Goal: Task Accomplishment & Management: Use online tool/utility

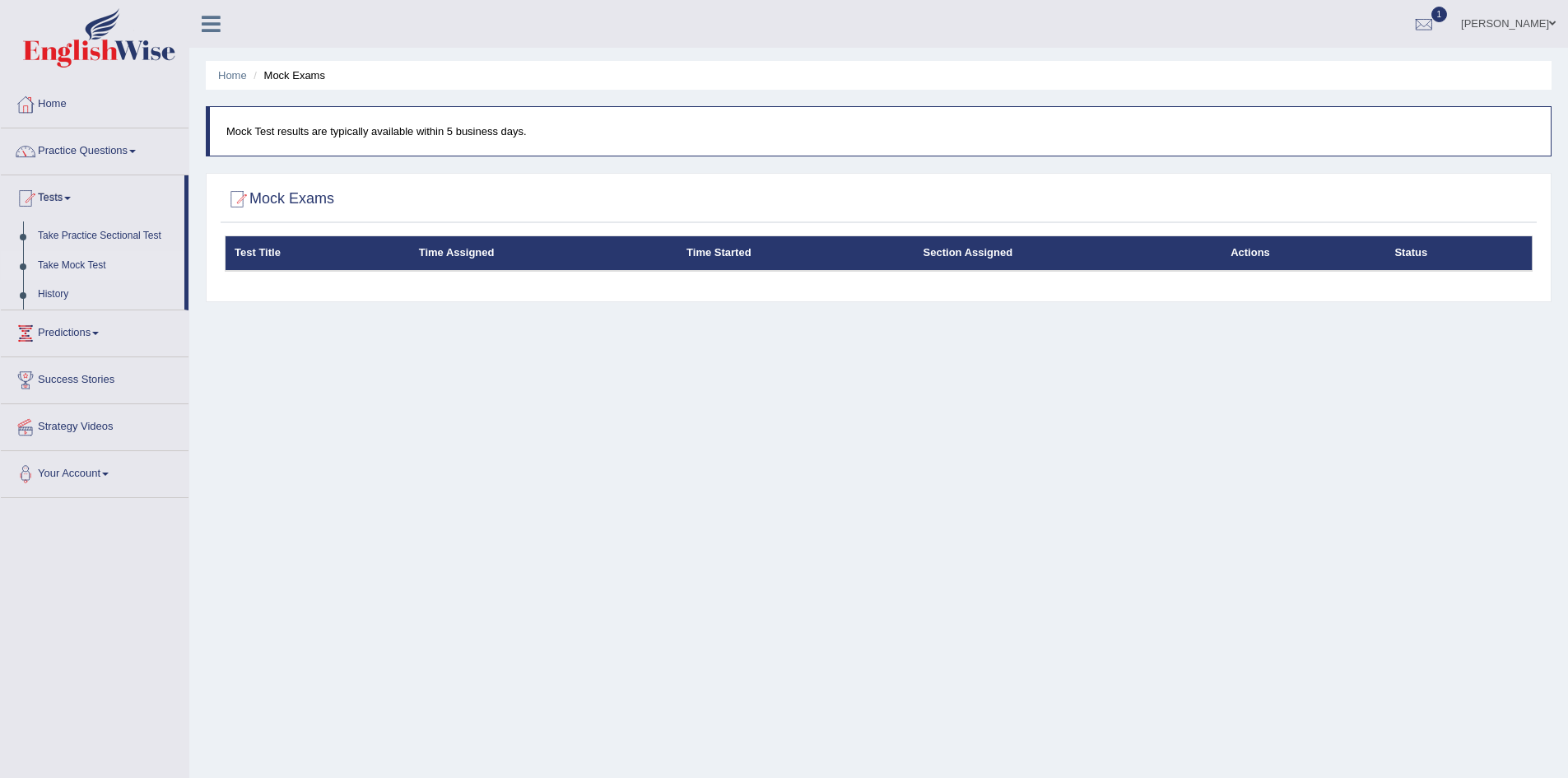
click at [293, 203] on h2 "Mock Exams" at bounding box center [280, 198] width 110 height 25
click at [53, 261] on link "Take Mock Test" at bounding box center [107, 266] width 154 height 29
click at [71, 254] on link "Take Mock Test" at bounding box center [107, 266] width 154 height 29
click at [270, 194] on h2 "Mock Exams" at bounding box center [280, 198] width 110 height 25
click at [252, 250] on th "Test Title" at bounding box center [318, 253] width 185 height 35
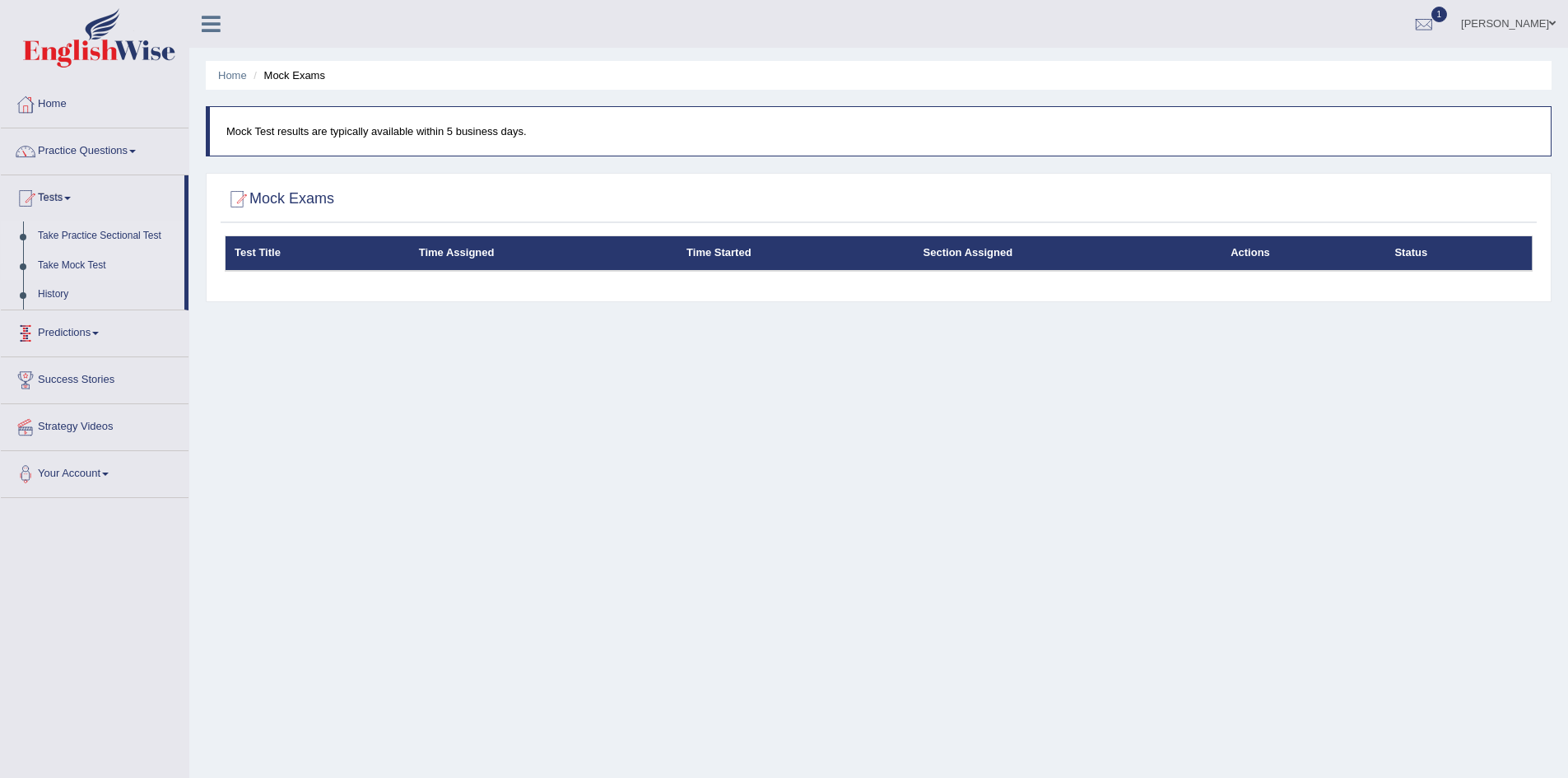
click at [83, 233] on link "Take Practice Sectional Test" at bounding box center [107, 236] width 154 height 29
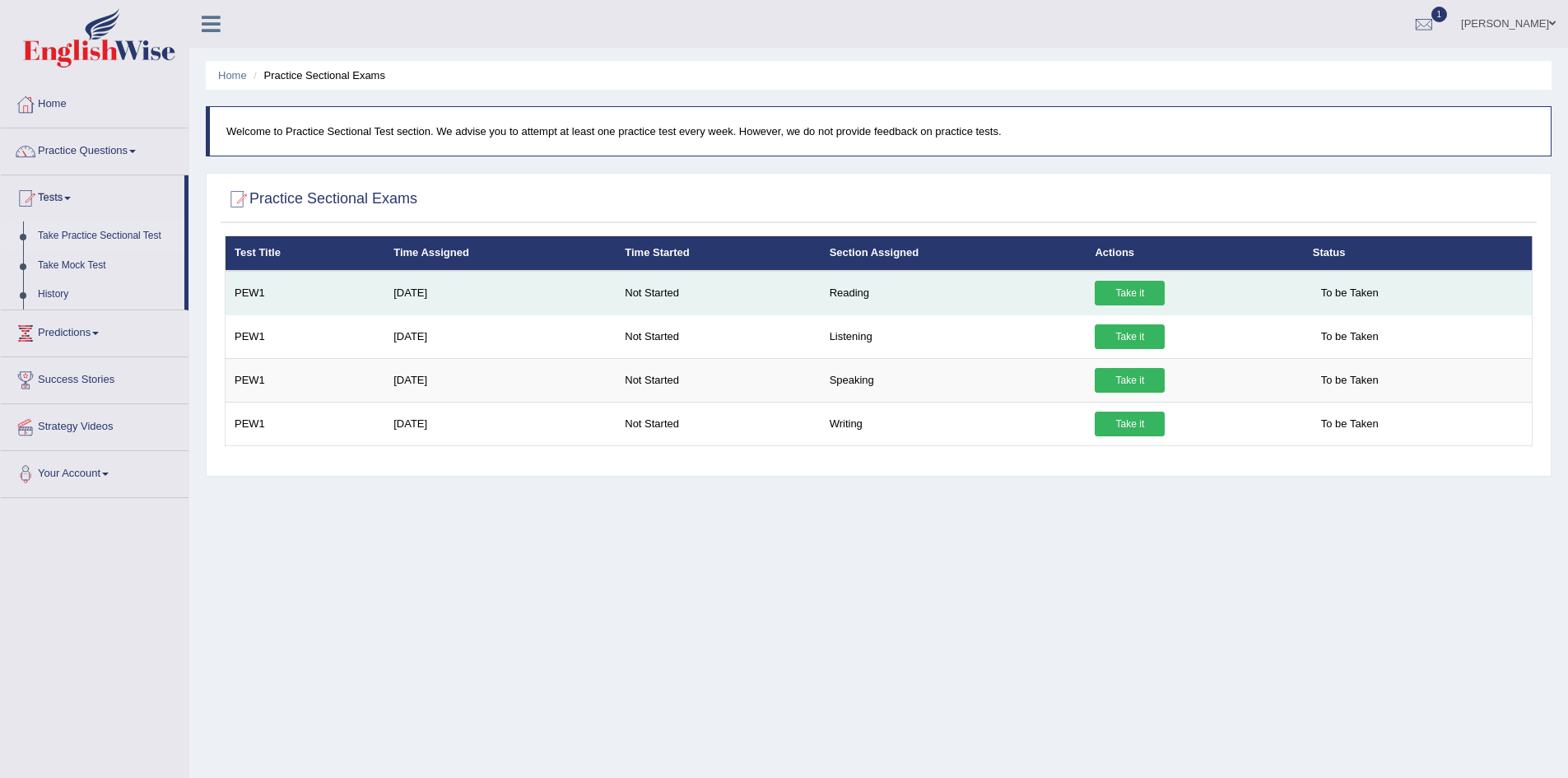
click at [1120, 288] on link "Take it" at bounding box center [1129, 293] width 70 height 25
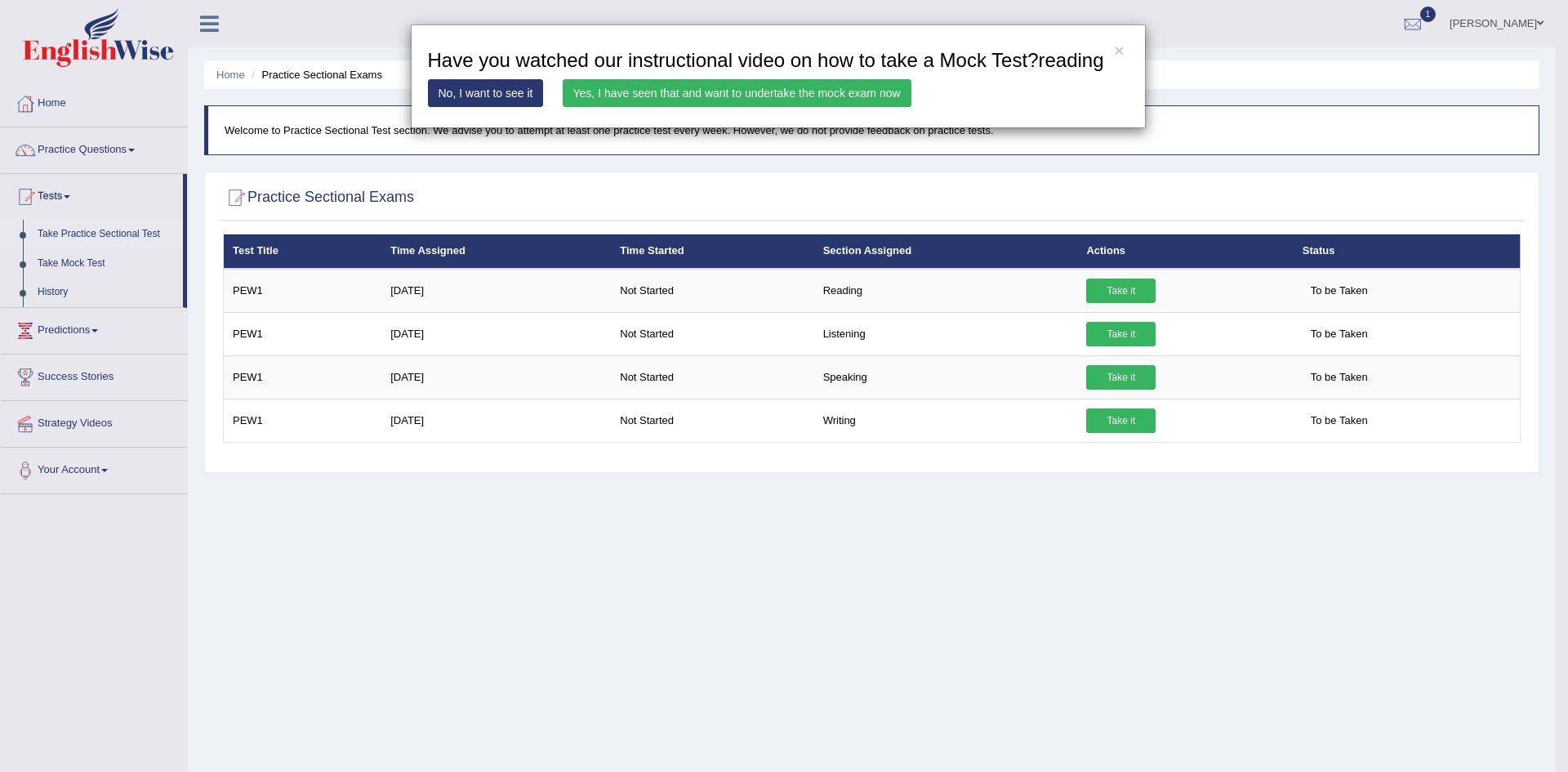
click at [735, 89] on link "Yes, I have seen that and want to undertake the mock exam now" at bounding box center [737, 93] width 349 height 28
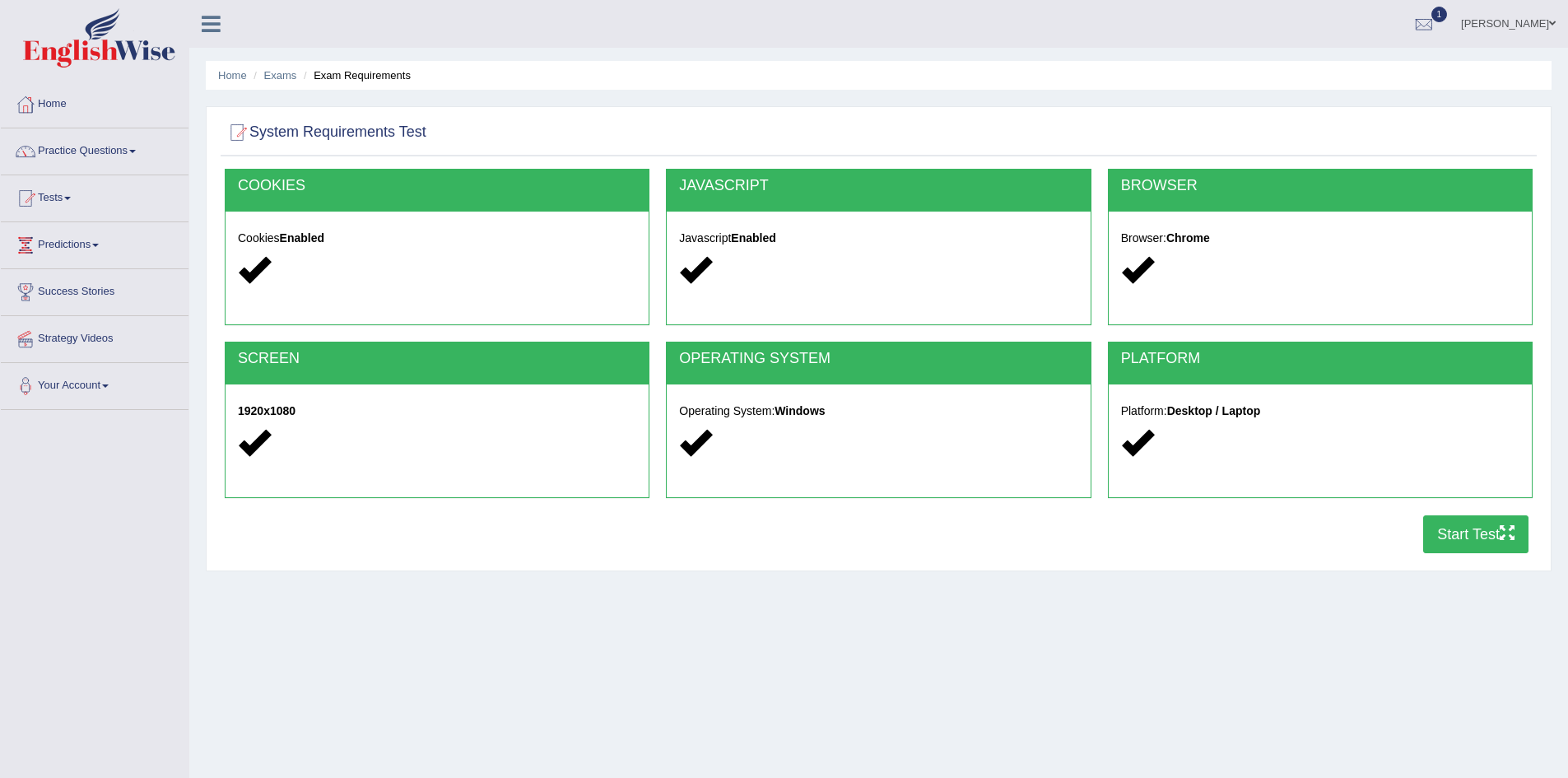
click at [1486, 541] on button "Start Test" at bounding box center [1475, 534] width 105 height 37
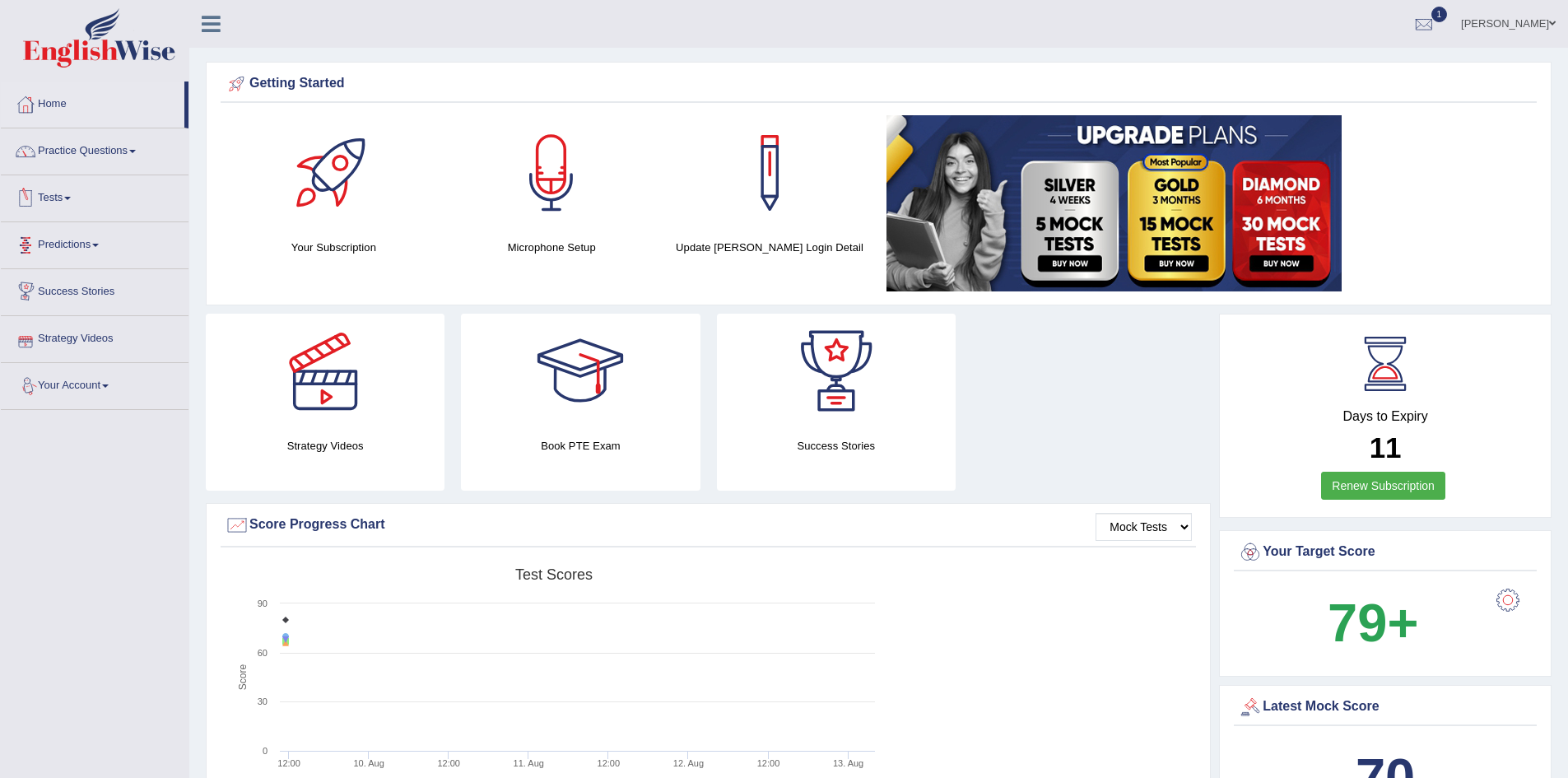
click at [51, 191] on link "Tests" at bounding box center [94, 196] width 187 height 41
click at [54, 291] on link "History" at bounding box center [107, 294] width 154 height 29
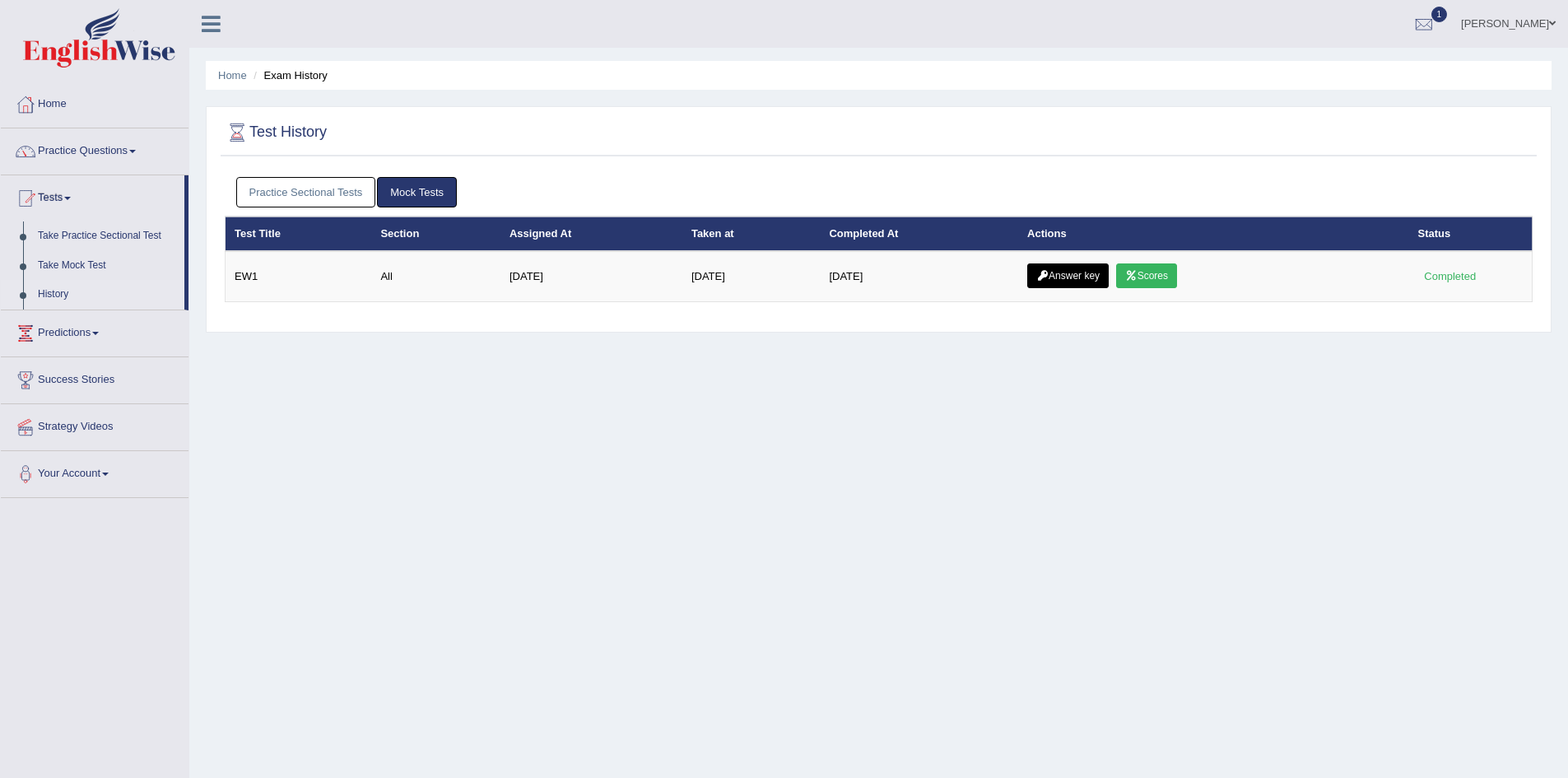
click at [303, 195] on link "Practice Sectional Tests" at bounding box center [305, 192] width 140 height 30
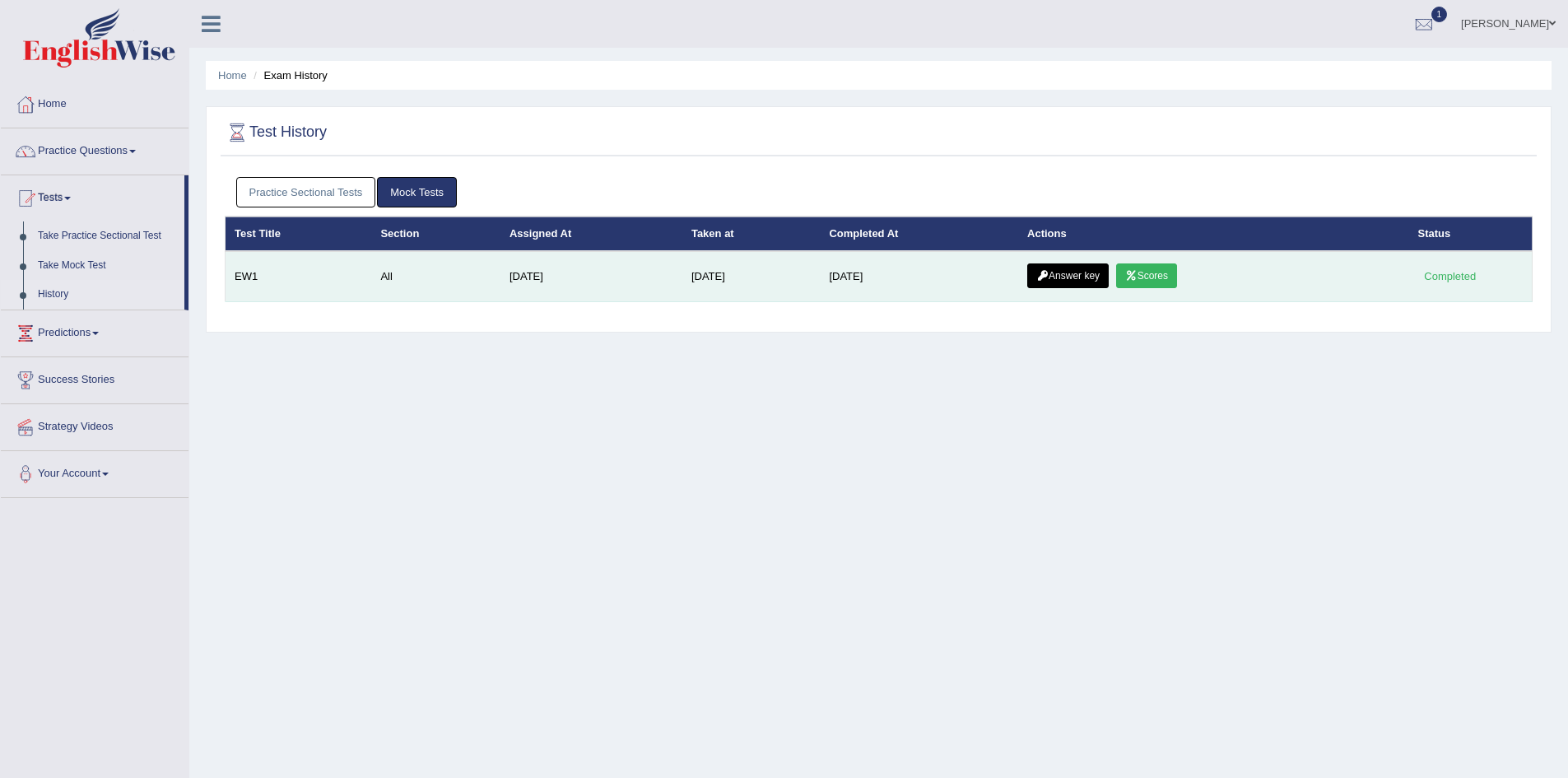
click at [1076, 270] on link "Answer key" at bounding box center [1067, 275] width 81 height 25
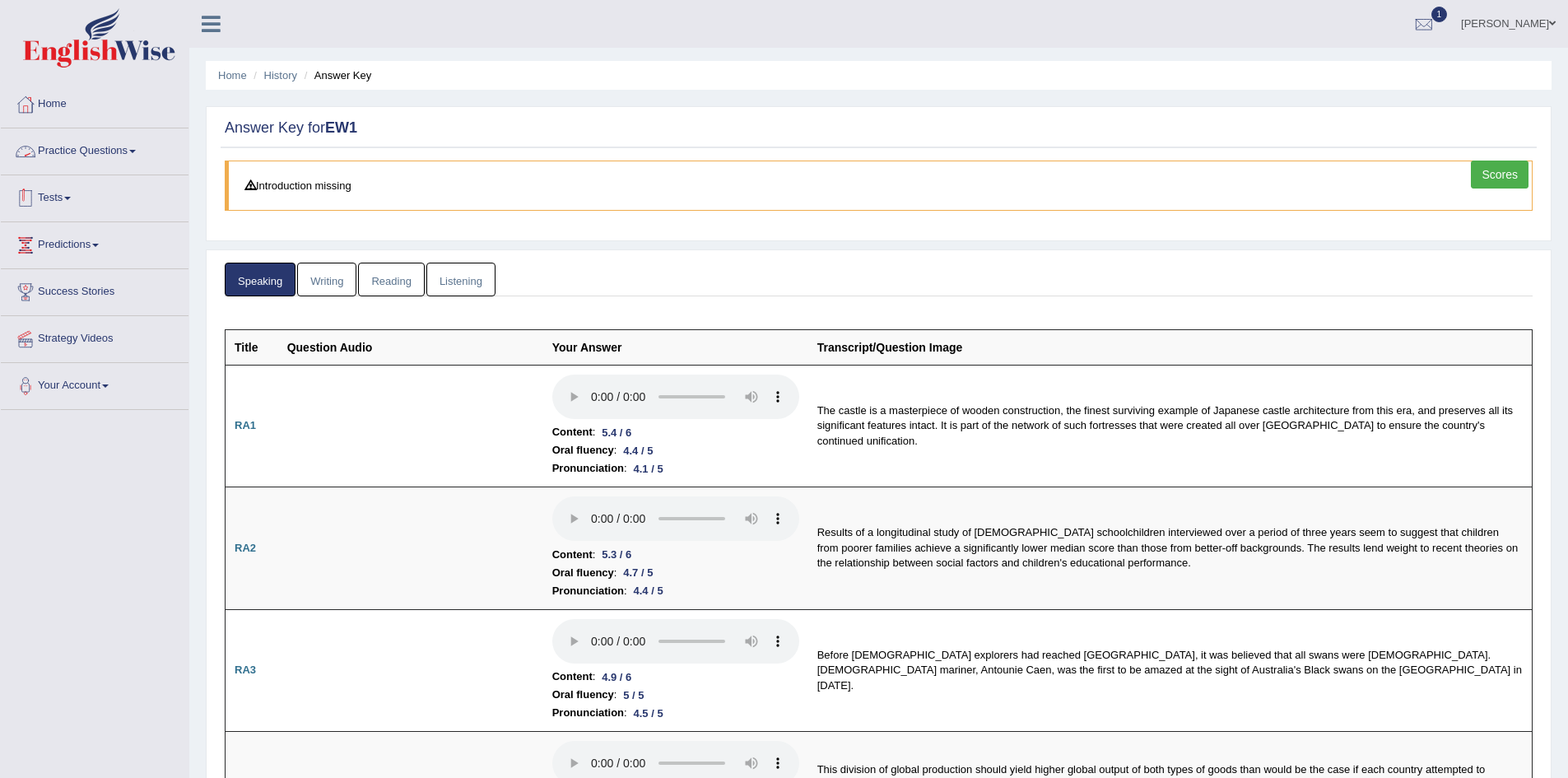
click at [55, 199] on link "Tests" at bounding box center [94, 196] width 187 height 41
click at [60, 237] on link "Take Practice Sectional Test" at bounding box center [107, 236] width 154 height 29
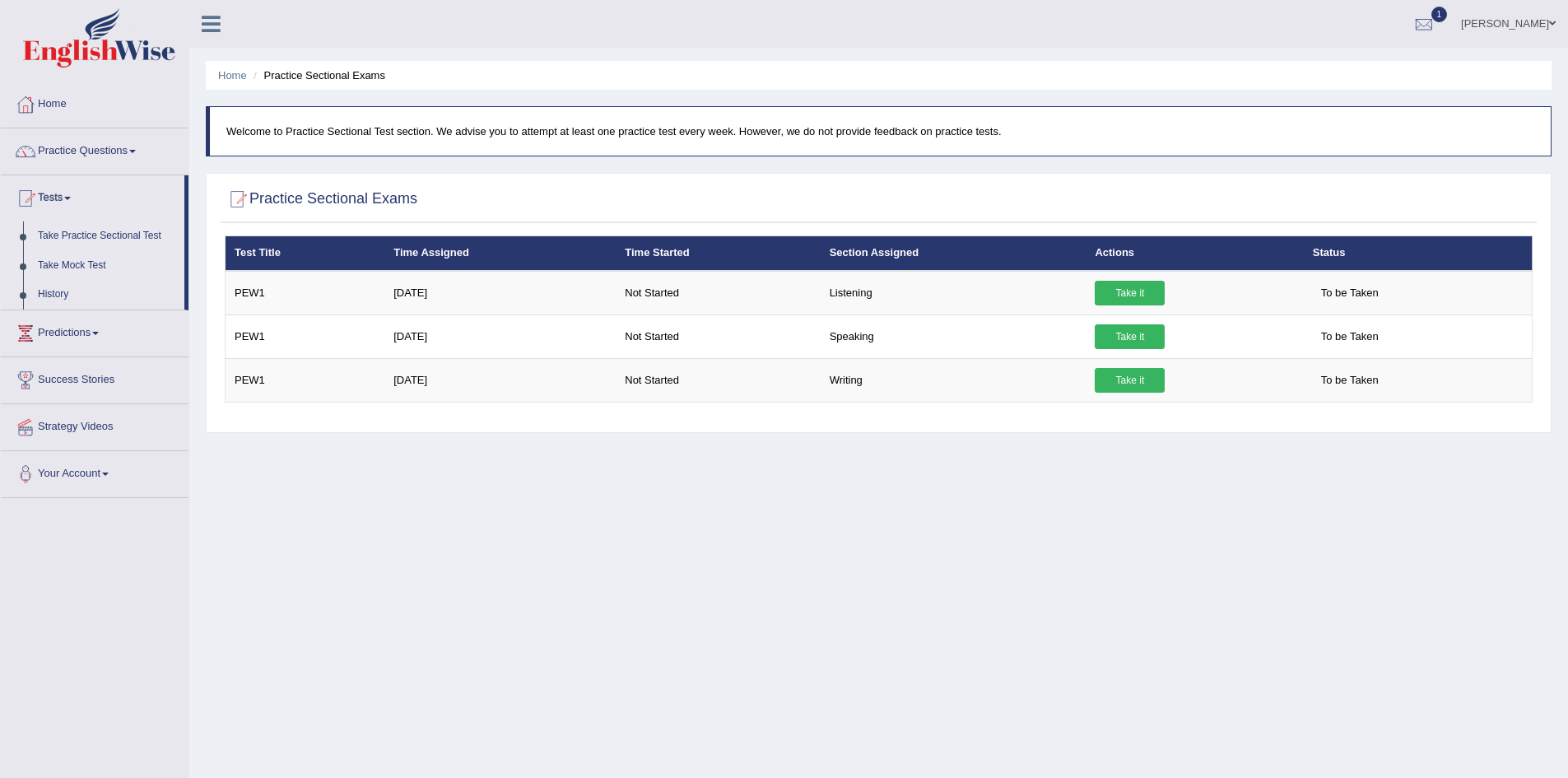
click at [61, 261] on link "Take Mock Test" at bounding box center [107, 266] width 154 height 29
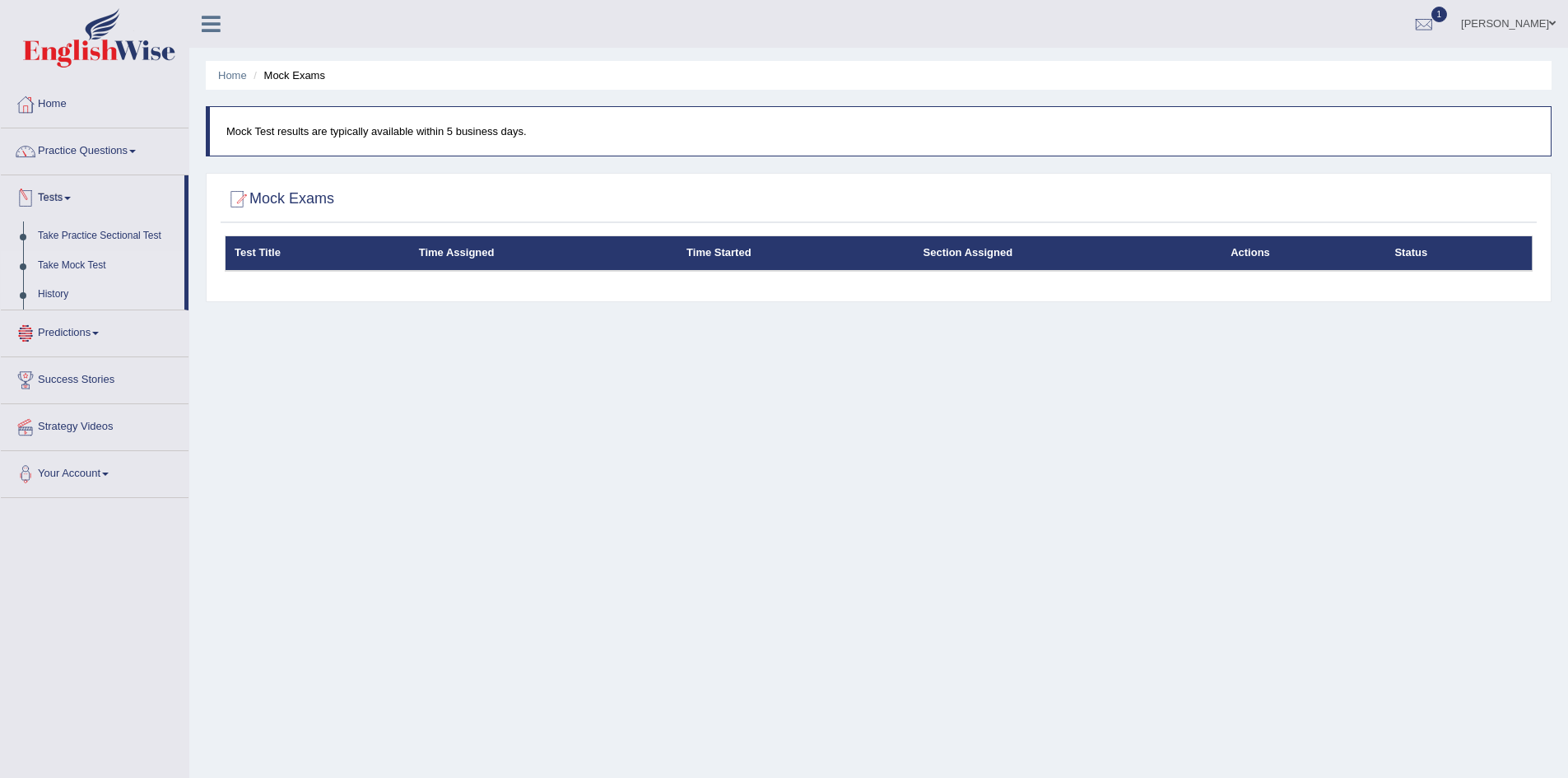
click at [48, 291] on link "History" at bounding box center [107, 294] width 154 height 29
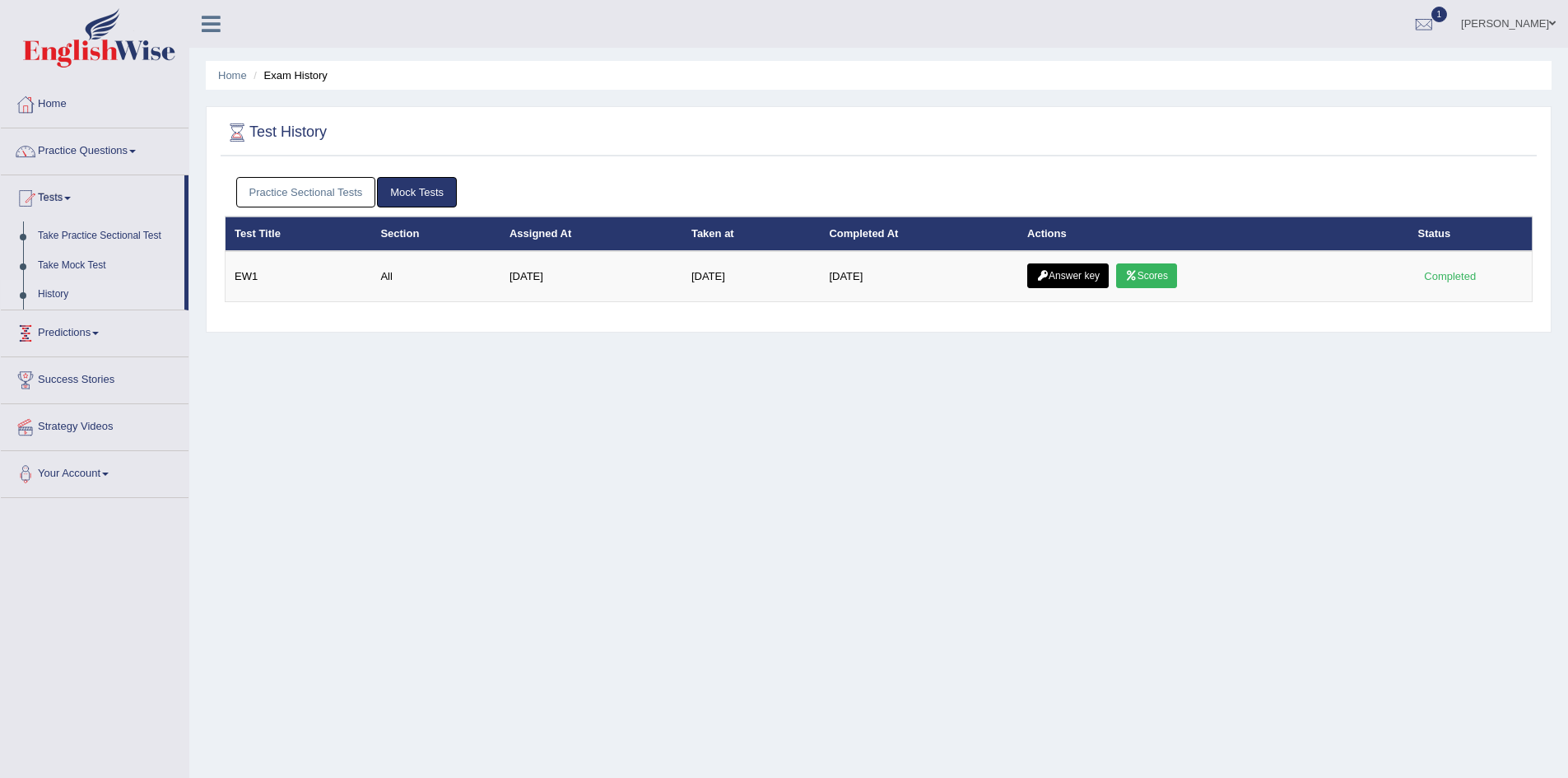
click at [280, 193] on link "Practice Sectional Tests" at bounding box center [305, 192] width 140 height 30
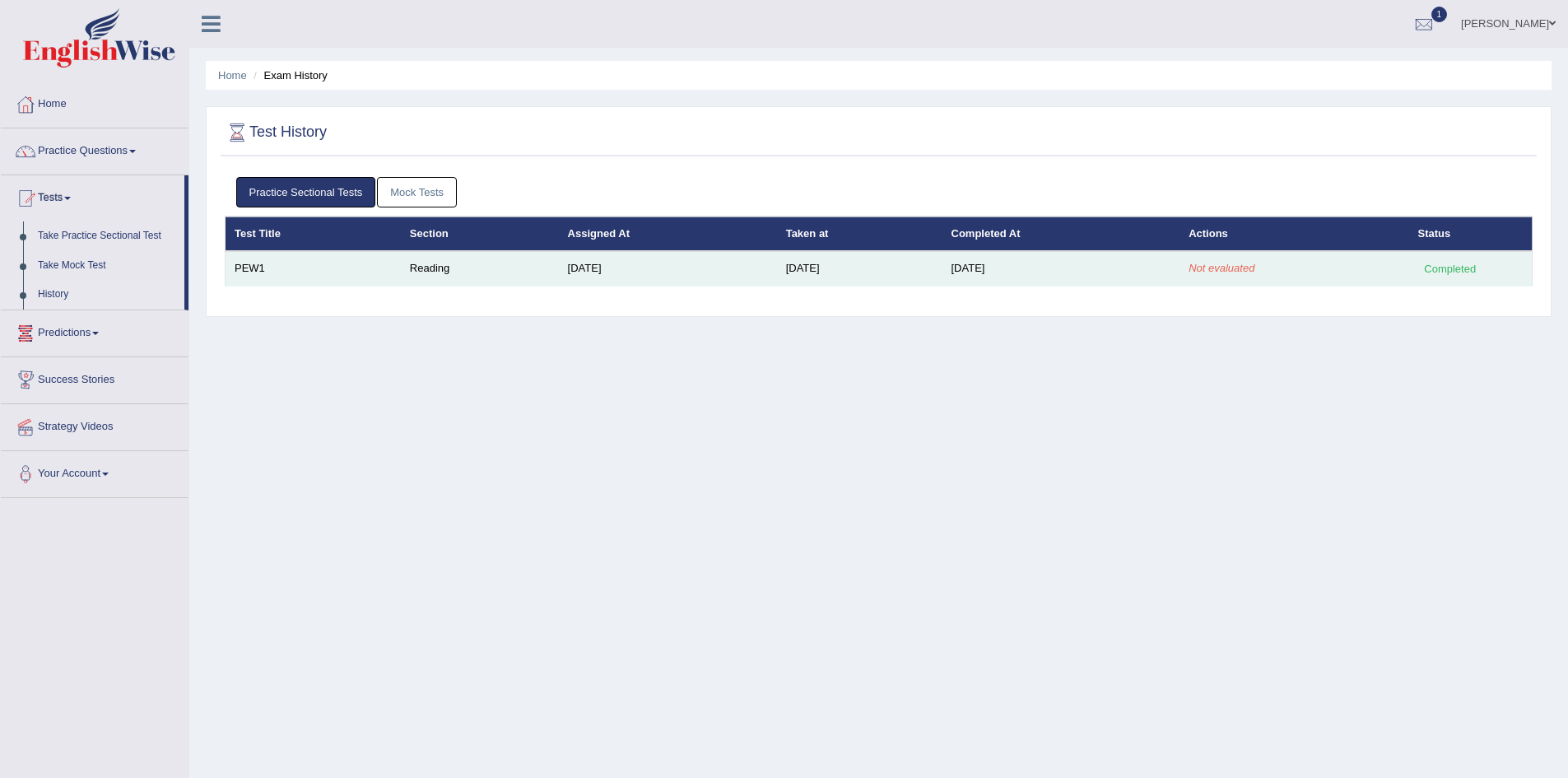
click at [1459, 269] on div "Completed" at bounding box center [1450, 269] width 64 height 17
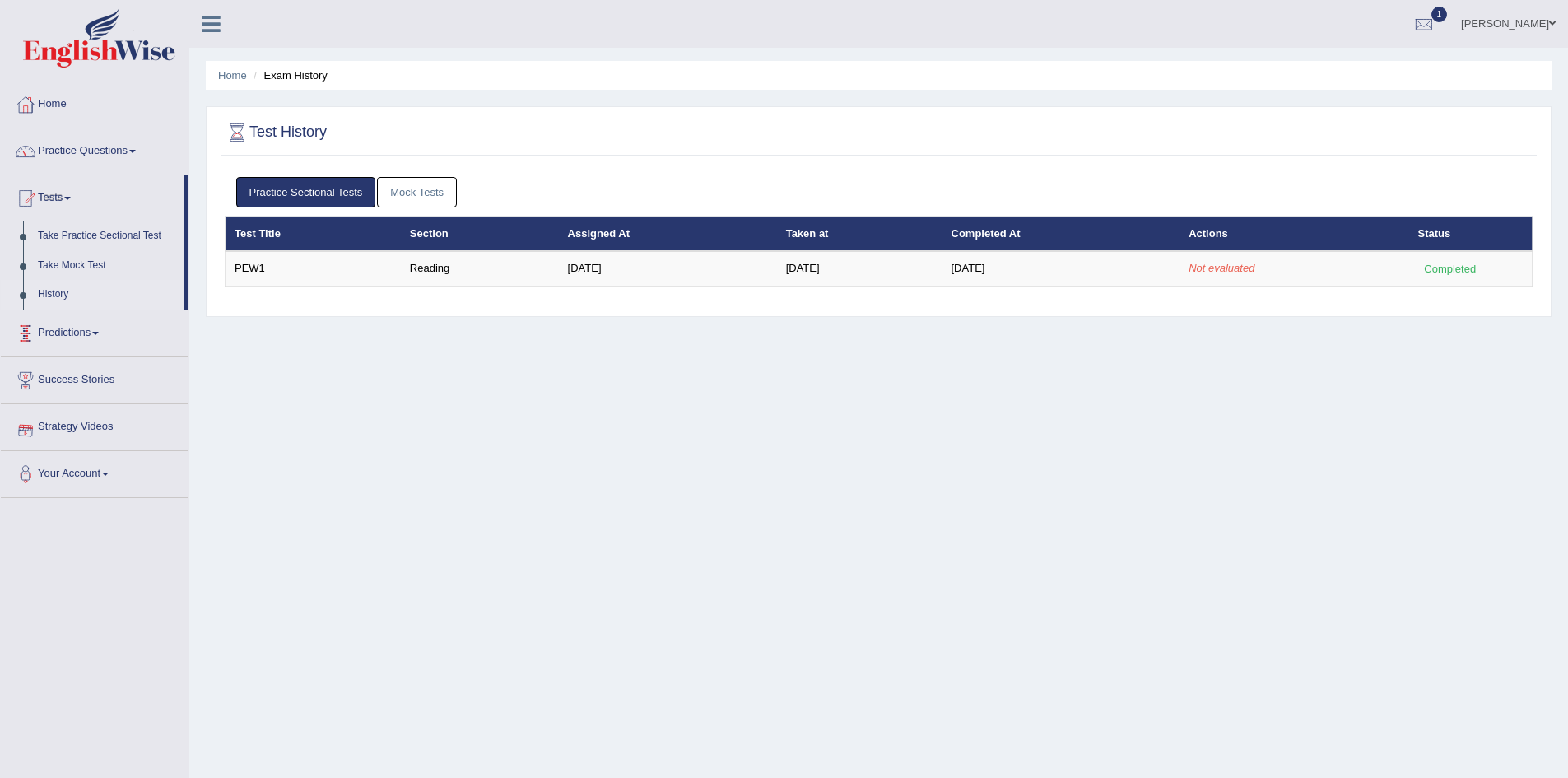
click at [73, 336] on link "Predictions" at bounding box center [94, 331] width 187 height 41
click at [95, 278] on link "Latest Predictions" at bounding box center [107, 283] width 154 height 29
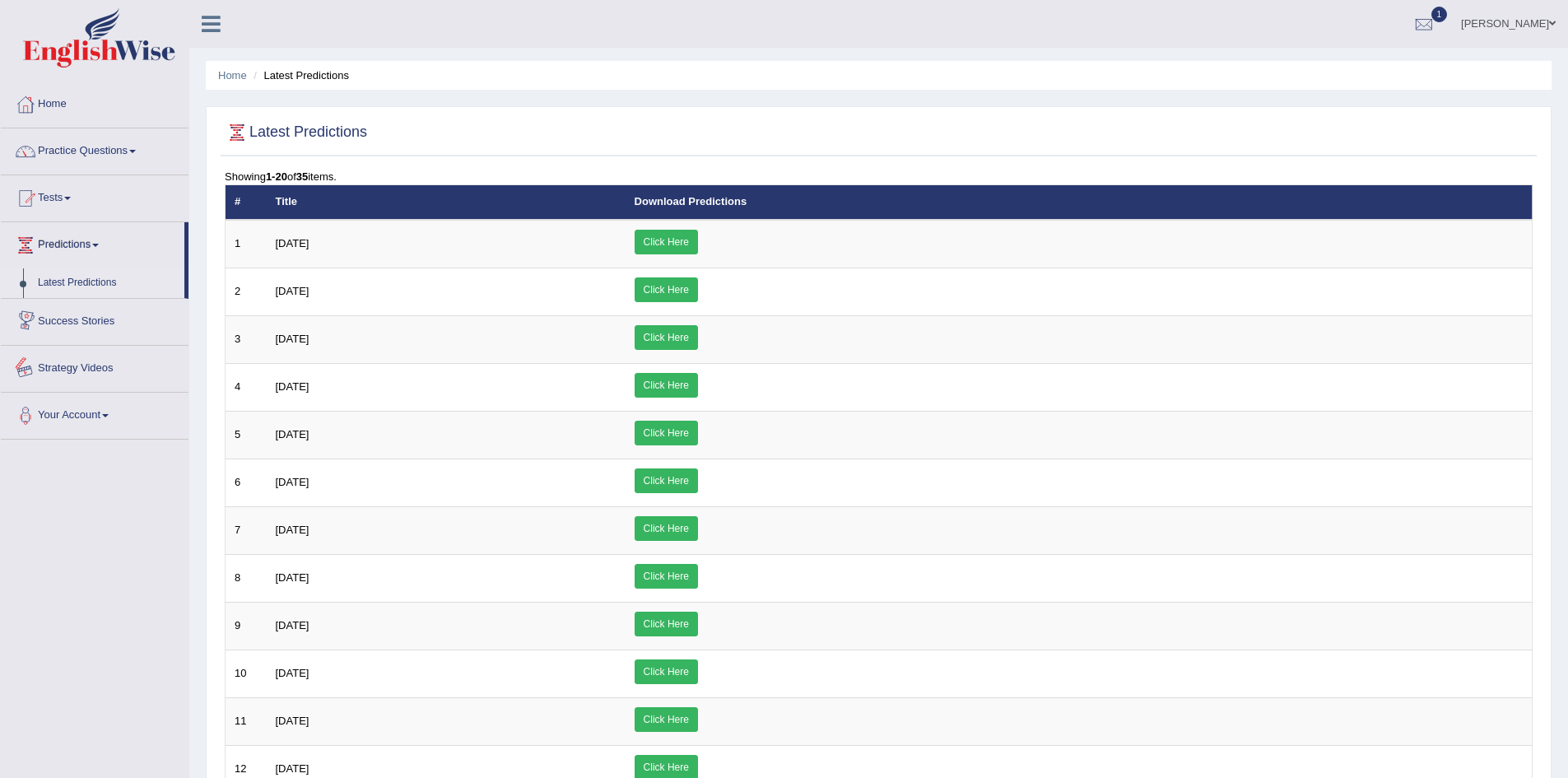
click at [89, 333] on link "Success Stories" at bounding box center [94, 319] width 187 height 41
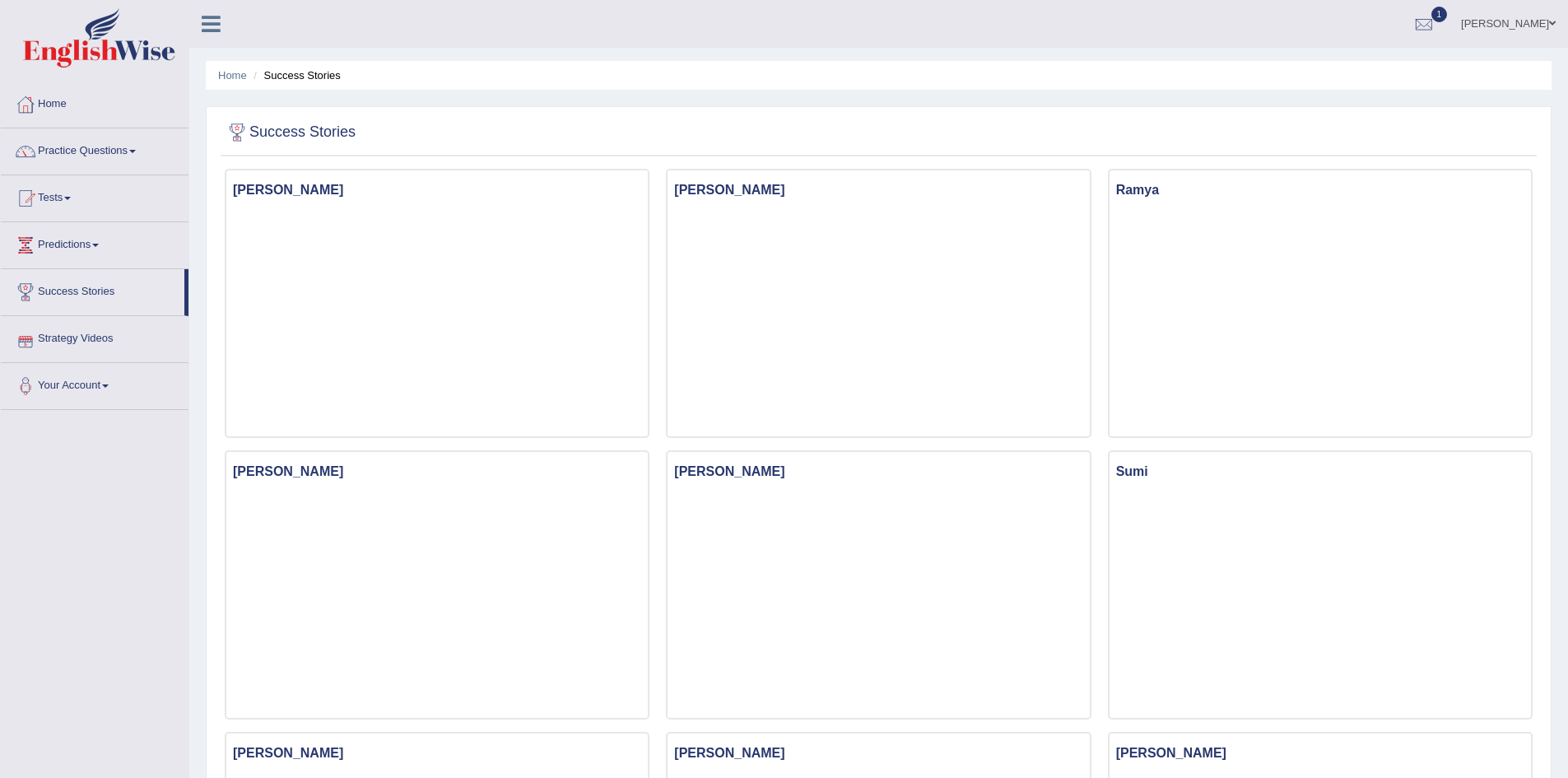
click at [85, 344] on link "Strategy Videos" at bounding box center [94, 336] width 187 height 41
